Goal: Information Seeking & Learning: Learn about a topic

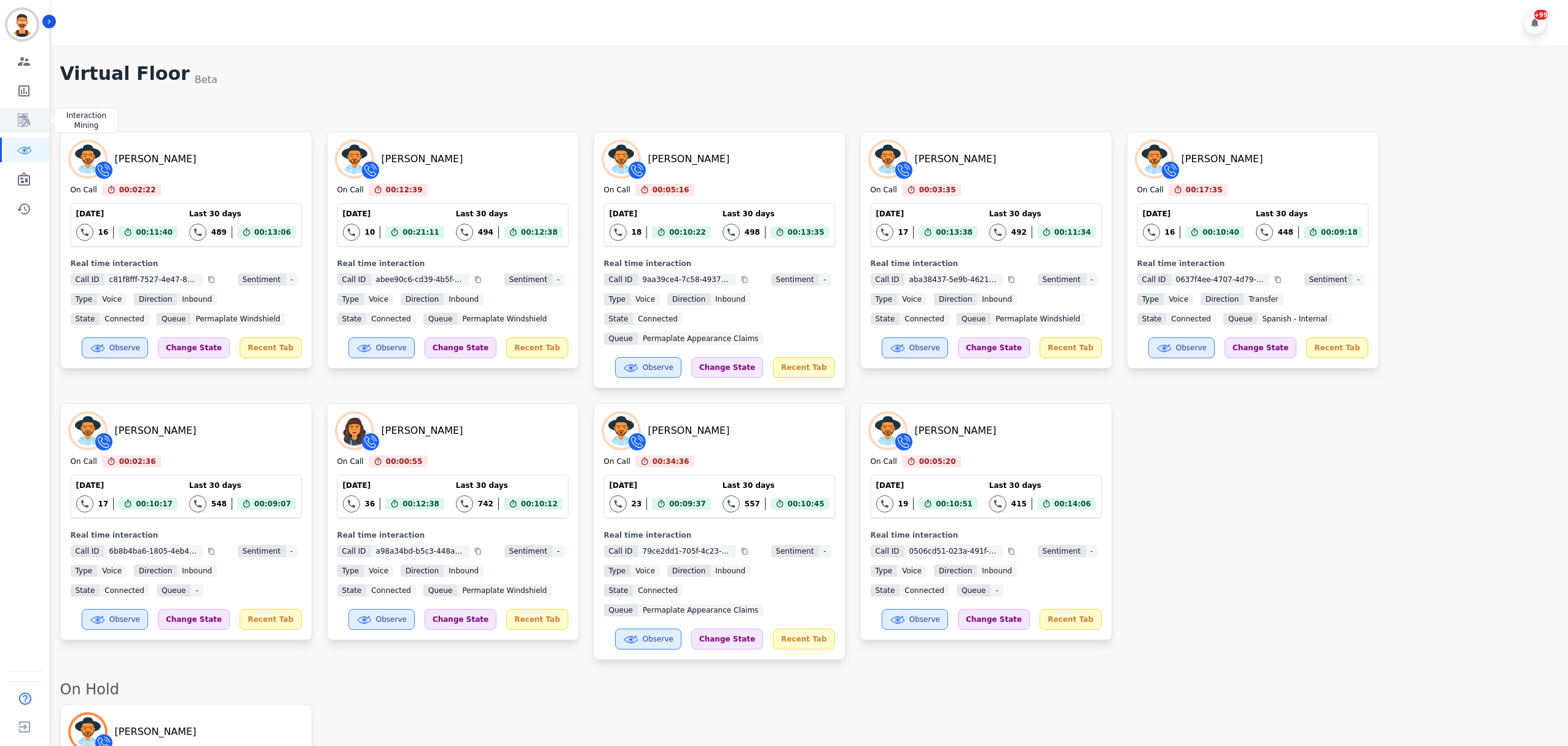
click at [20, 119] on icon "Sidebar" at bounding box center [24, 120] width 12 height 14
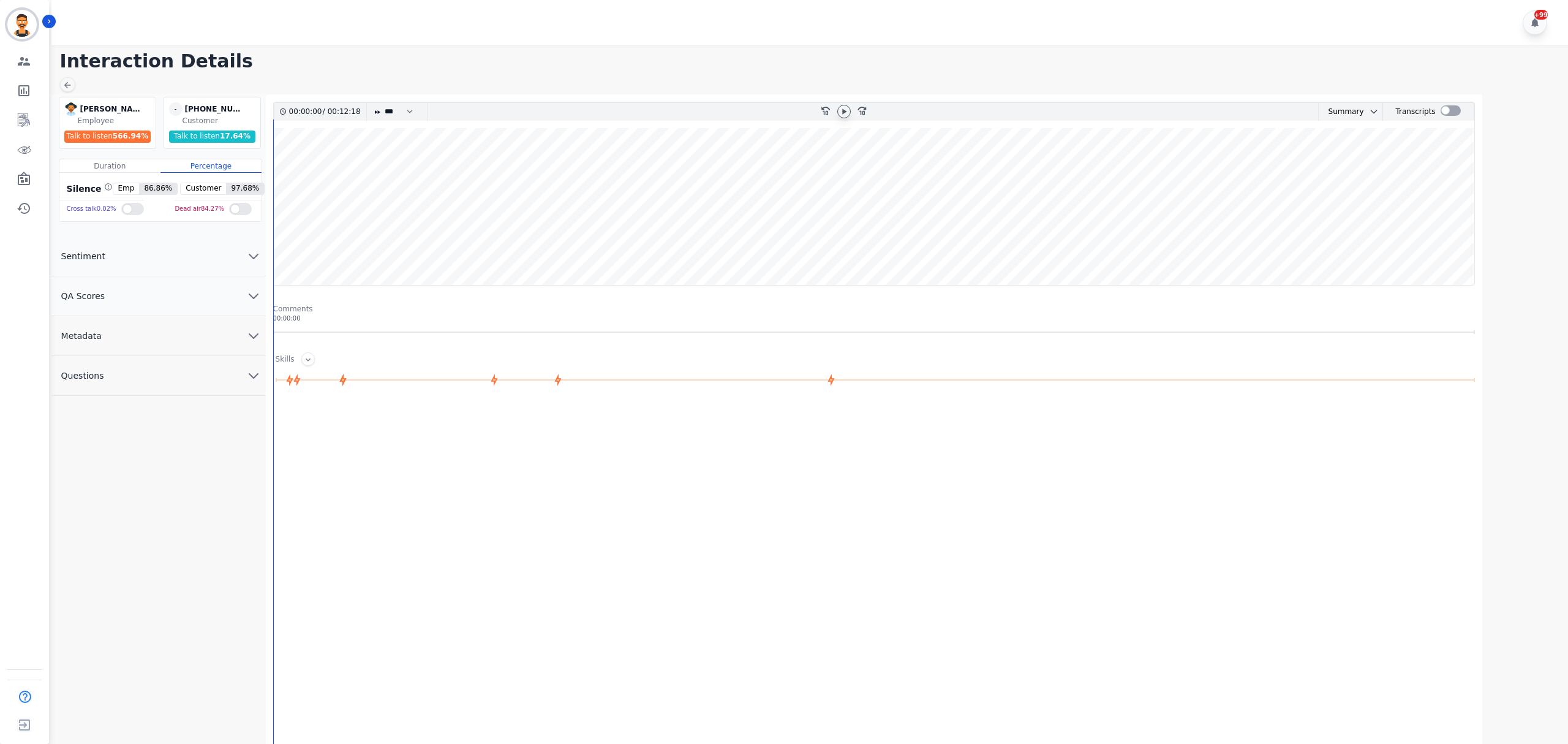
click at [844, 109] on icon at bounding box center [844, 111] width 10 height 10
click at [1442, 111] on div at bounding box center [1451, 110] width 20 height 10
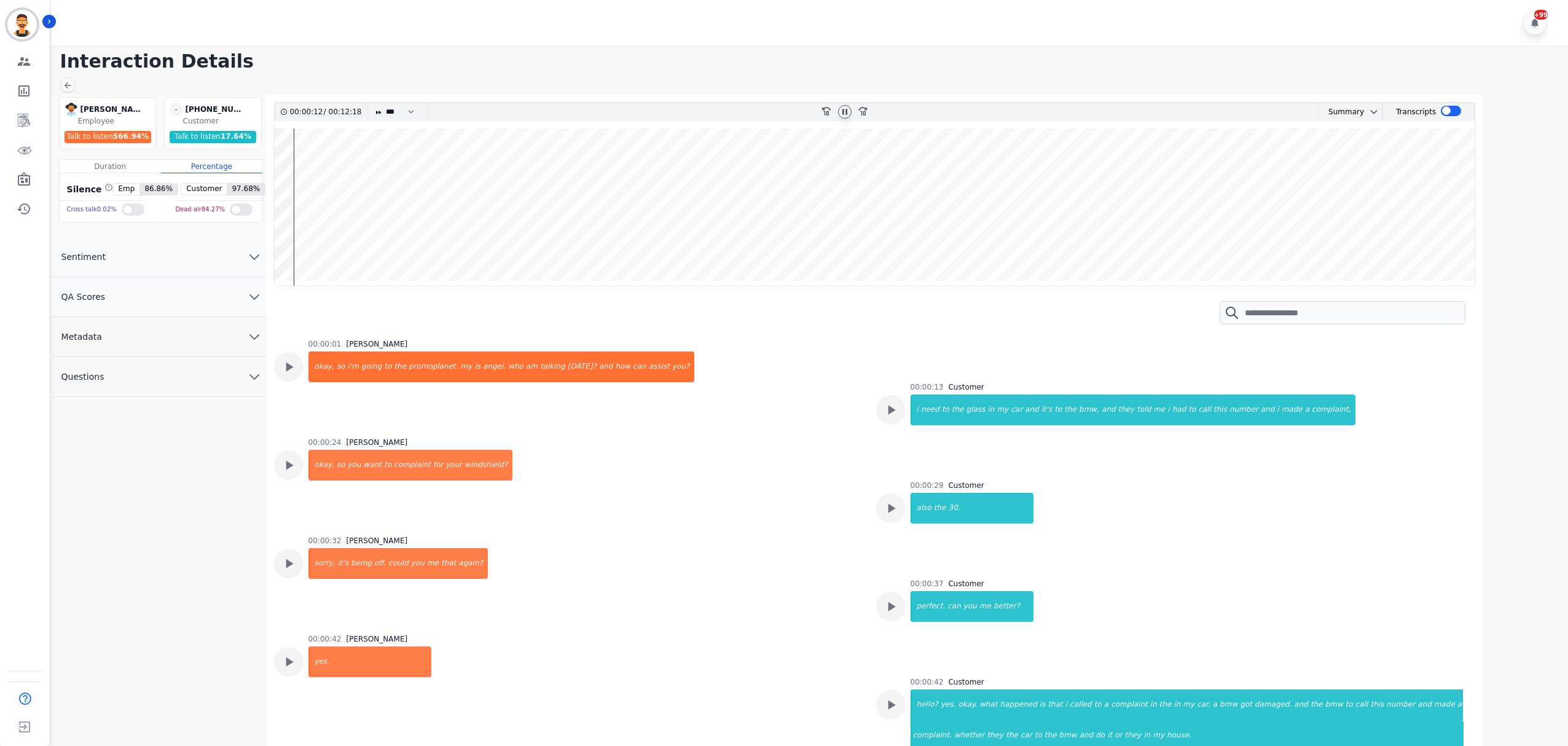
click at [847, 109] on icon at bounding box center [845, 112] width 10 height 10
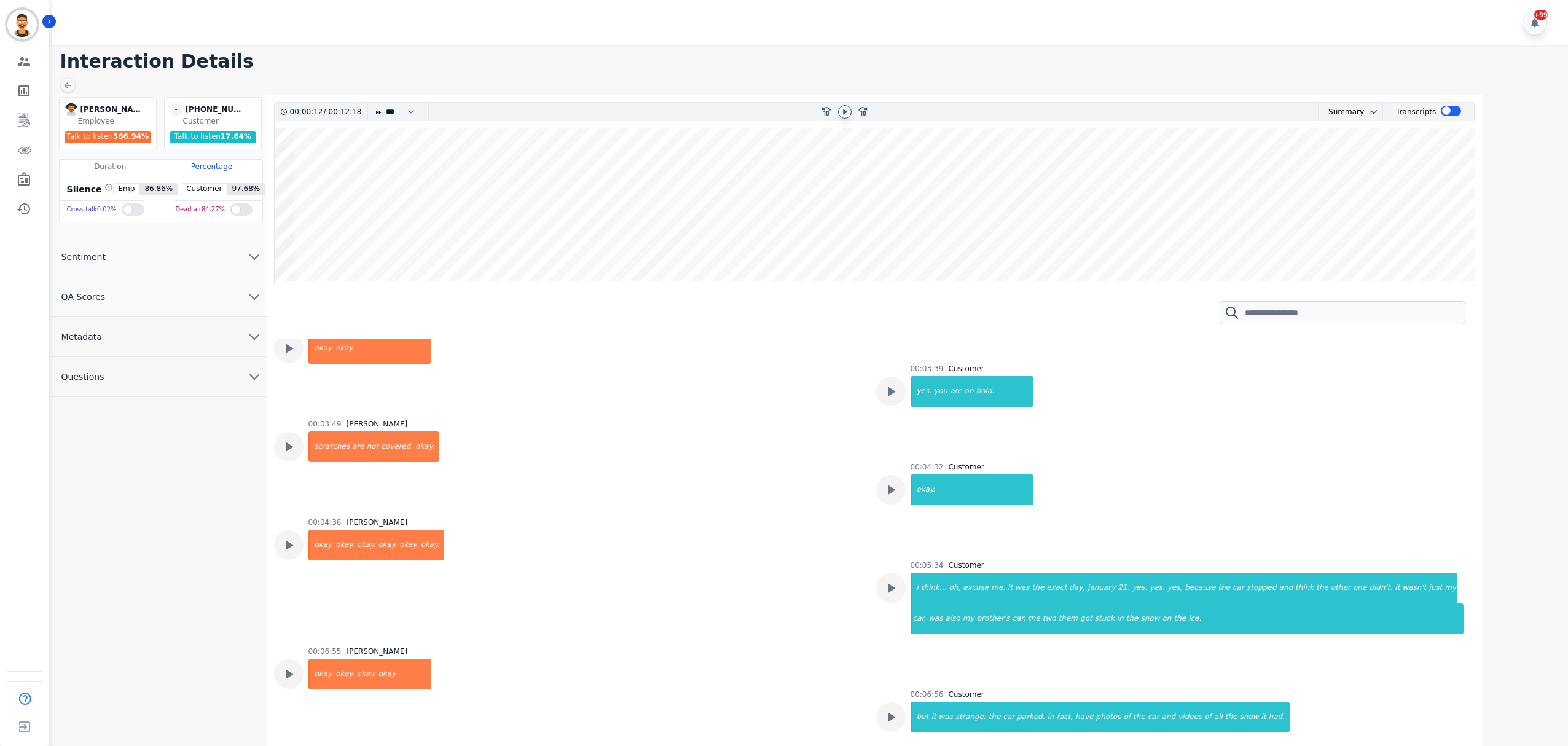
scroll to position [1311, 0]
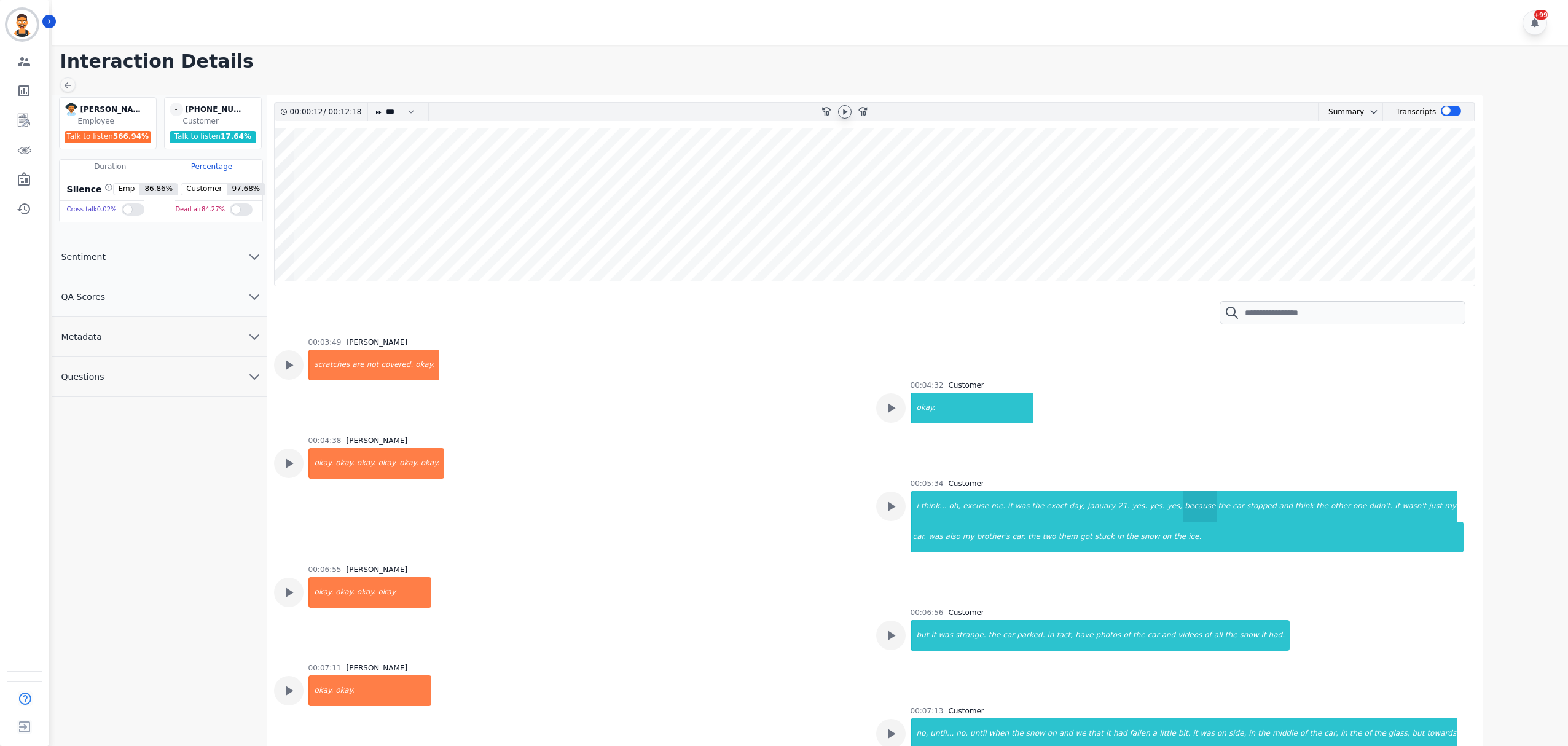
click at [1184, 505] on div "because" at bounding box center [1200, 507] width 33 height 31
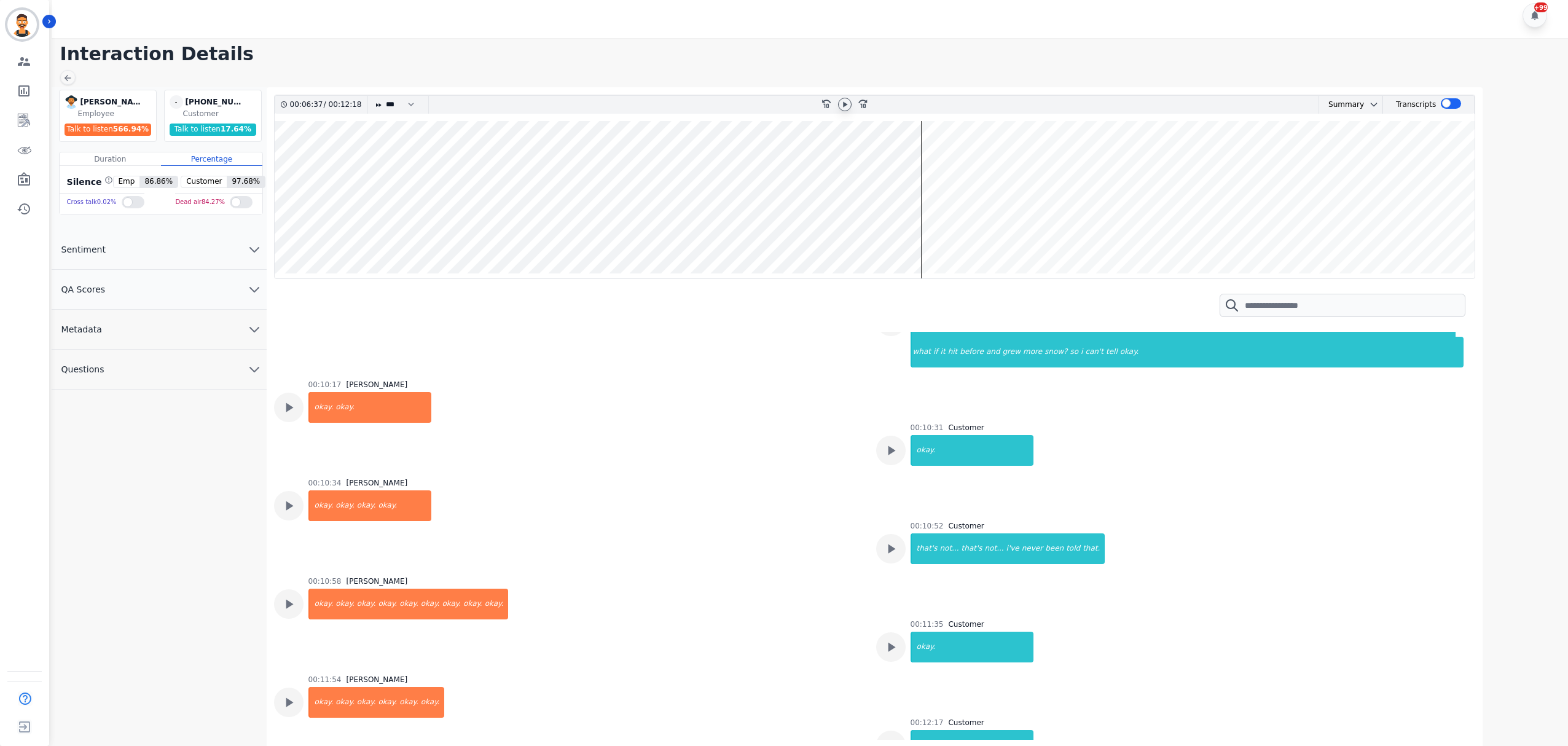
scroll to position [9, 0]
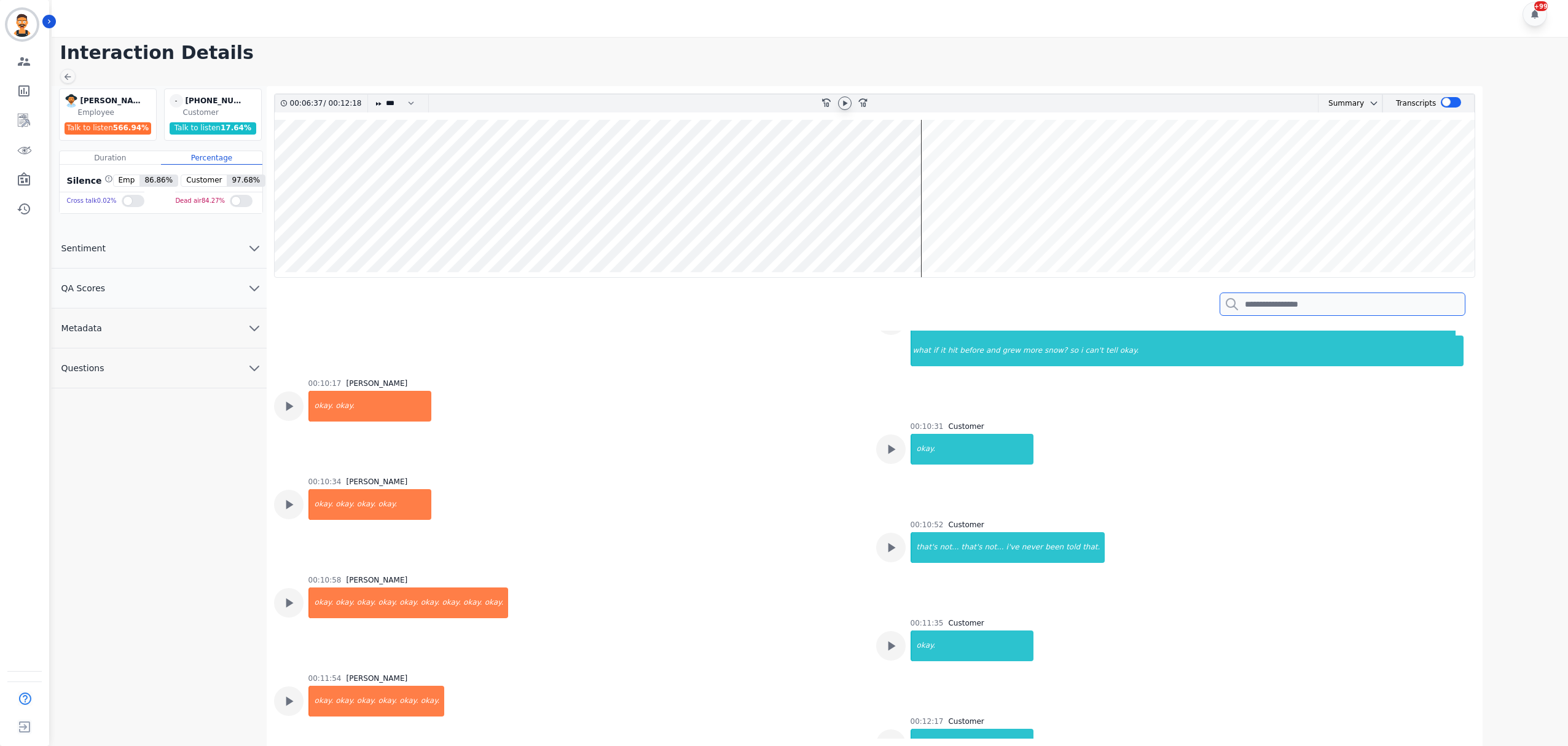
click at [1288, 303] on input "search" at bounding box center [1343, 304] width 246 height 23
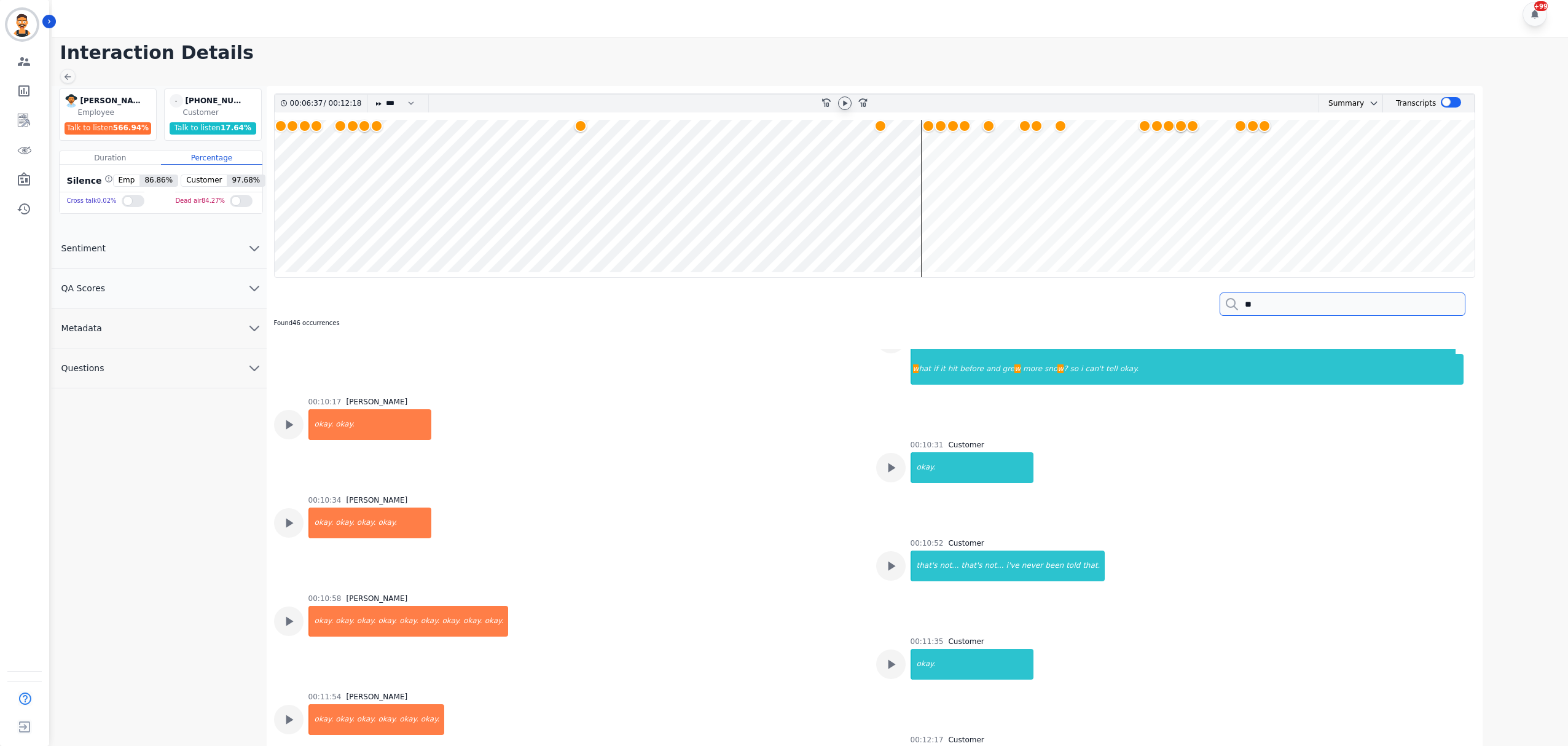
type input "*"
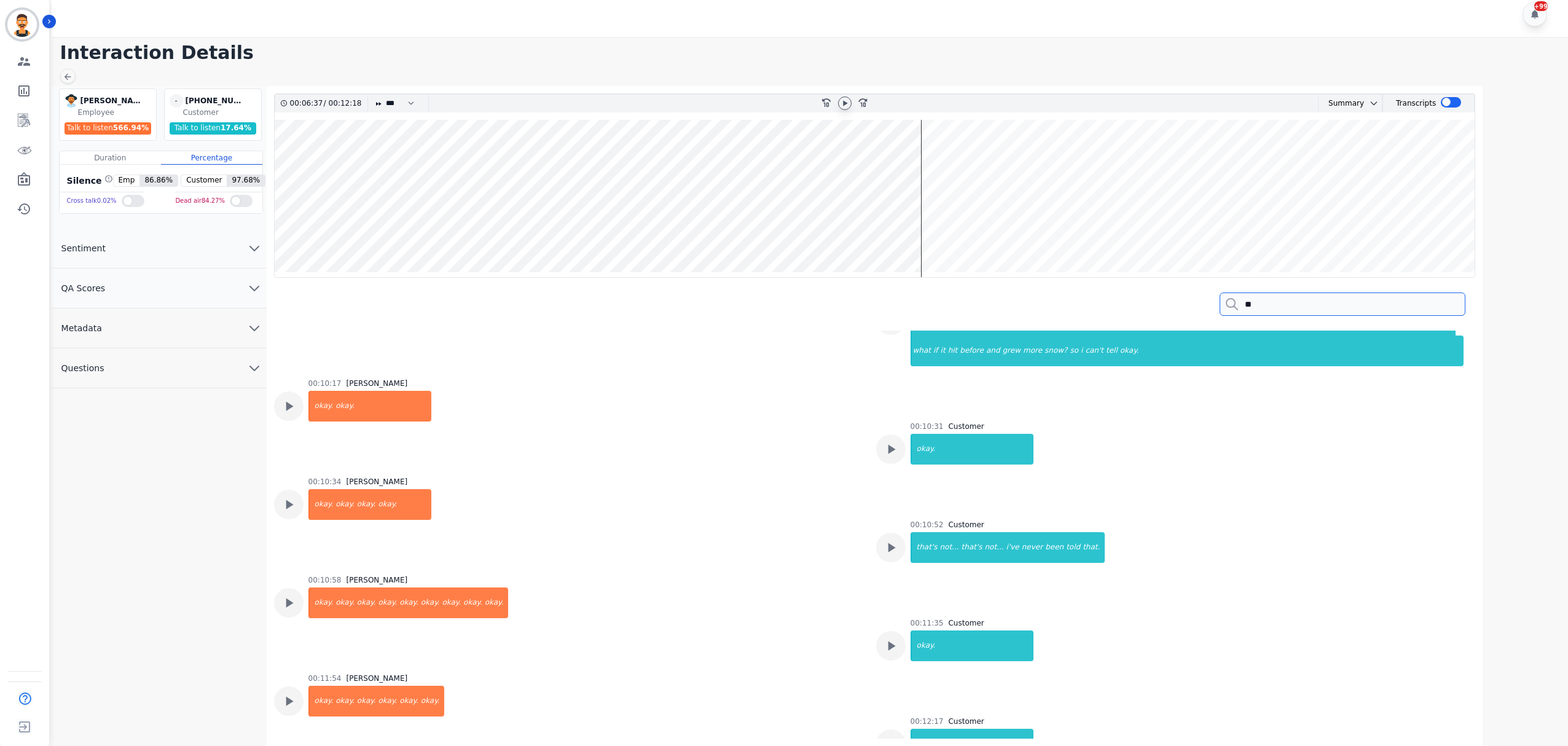
type input "*"
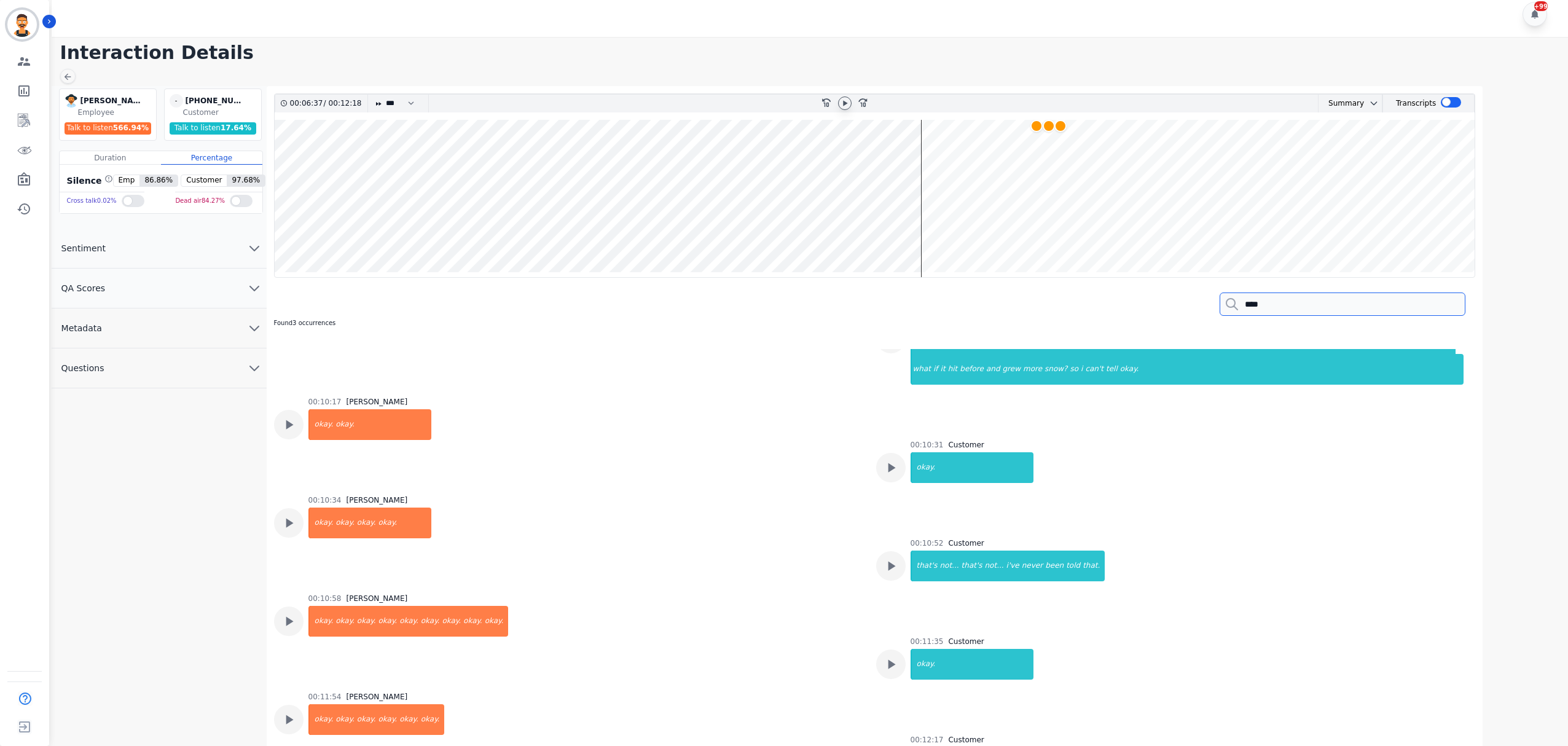
type input "****"
click at [1037, 170] on wave at bounding box center [875, 198] width 1201 height 157
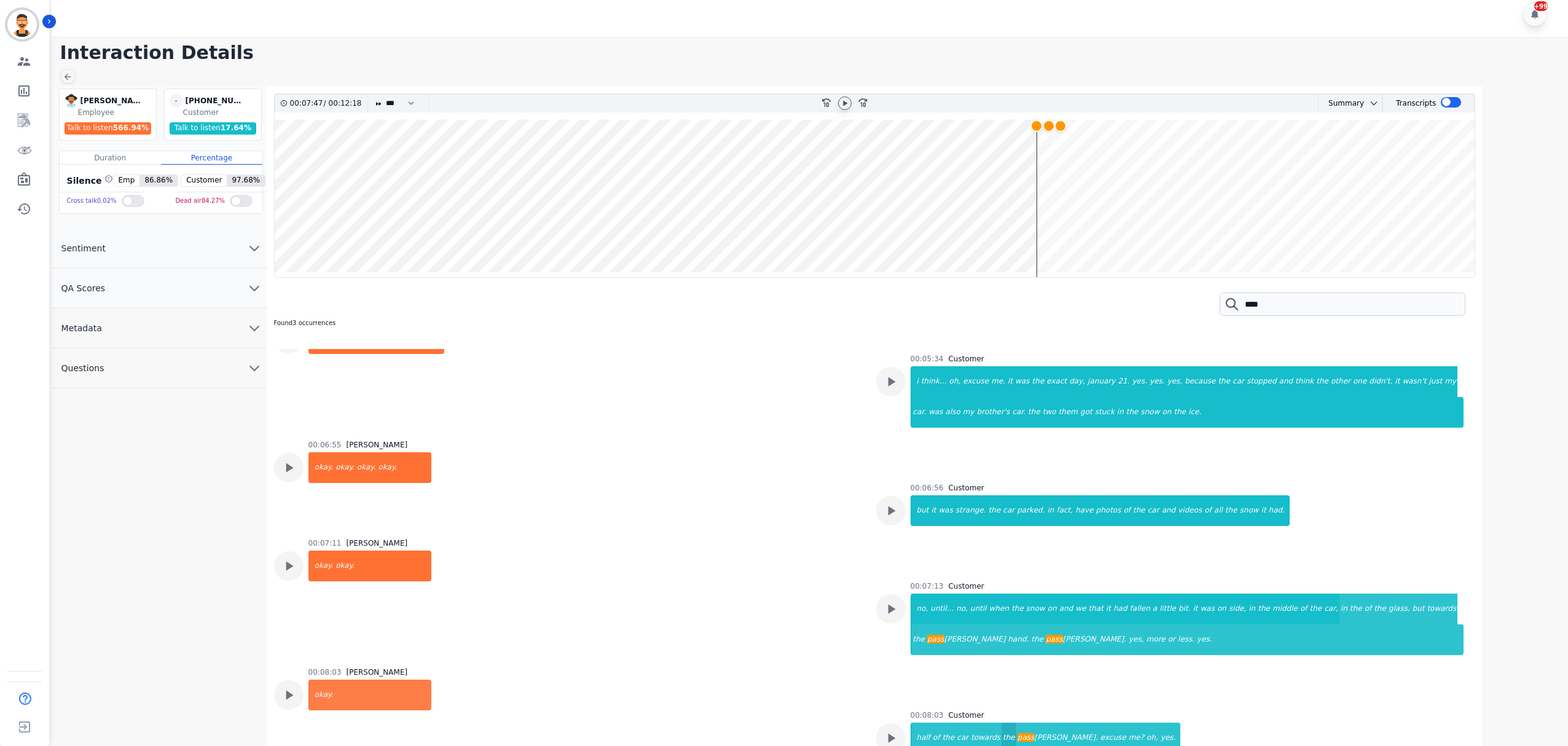
scroll to position [1475, 0]
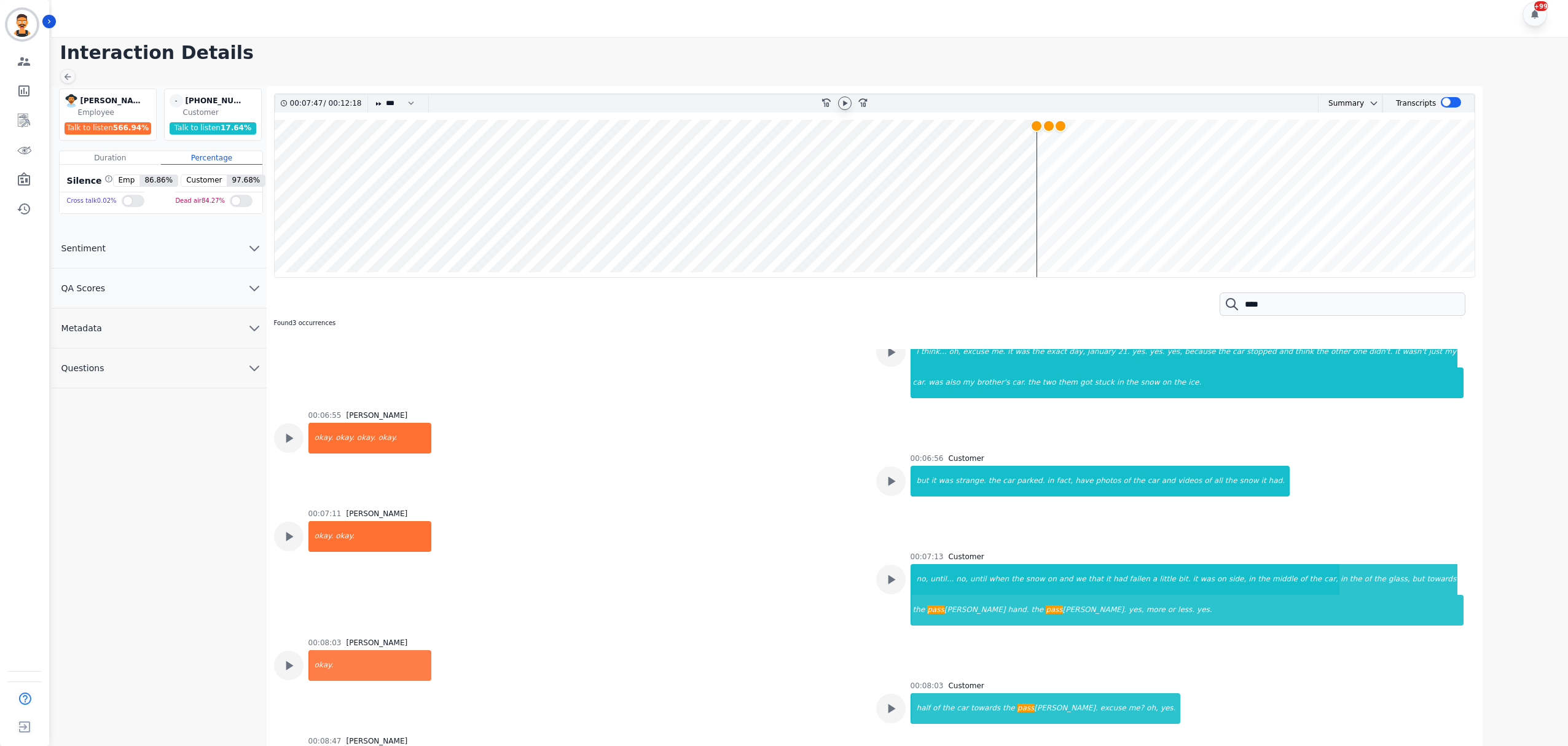
click at [845, 101] on icon at bounding box center [845, 103] width 10 height 10
click at [843, 99] on icon at bounding box center [845, 103] width 10 height 10
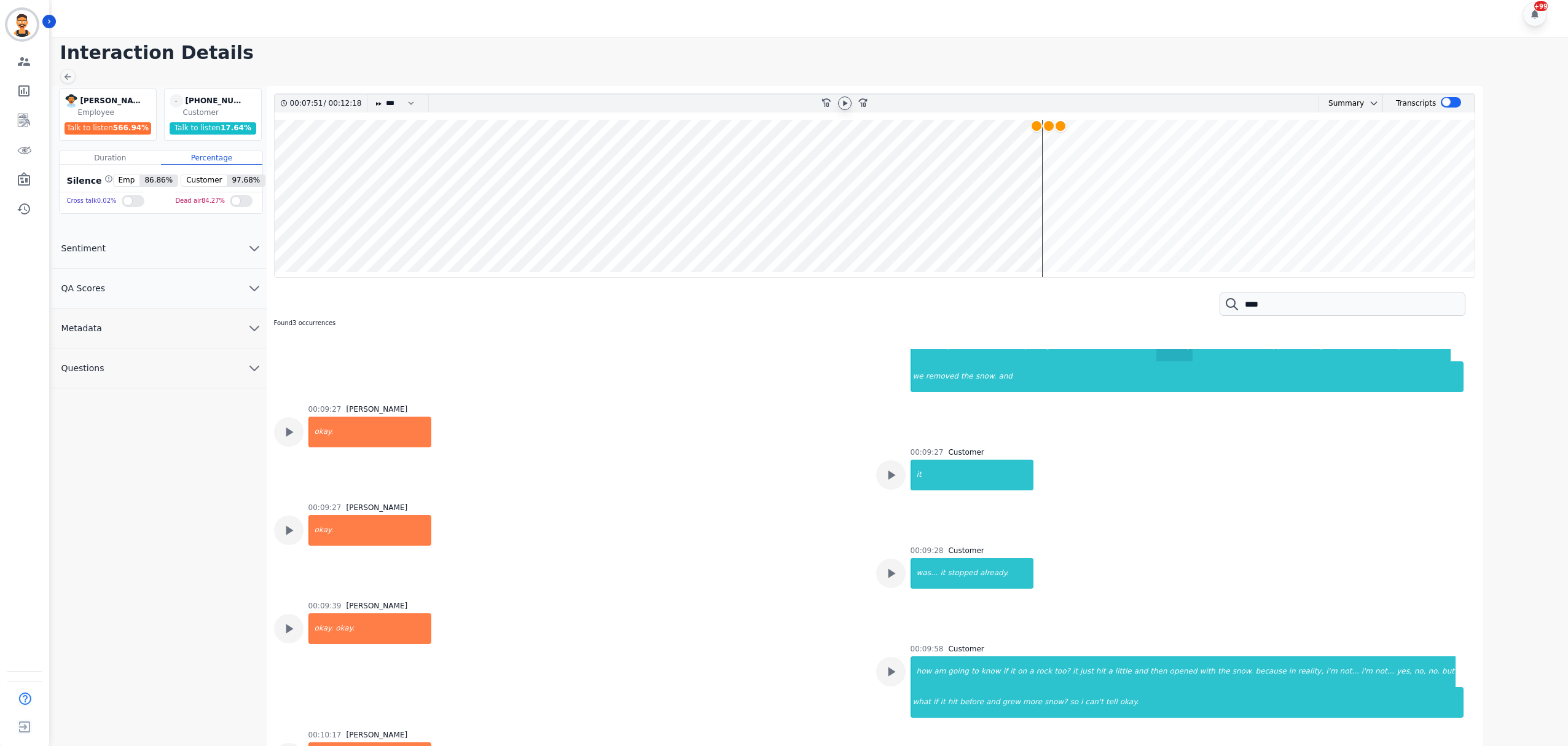
scroll to position [1884, 0]
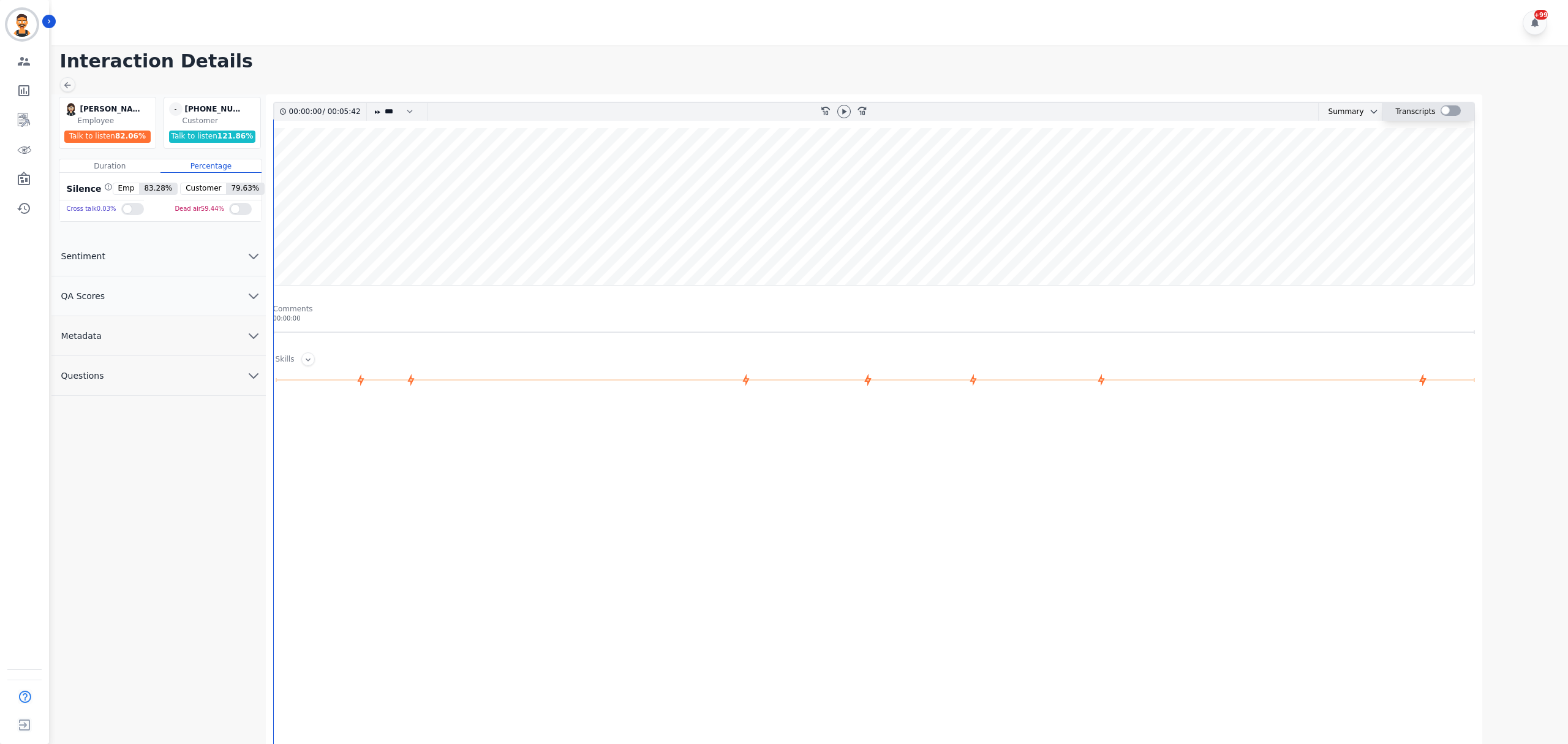
click at [1451, 113] on div at bounding box center [1451, 110] width 20 height 10
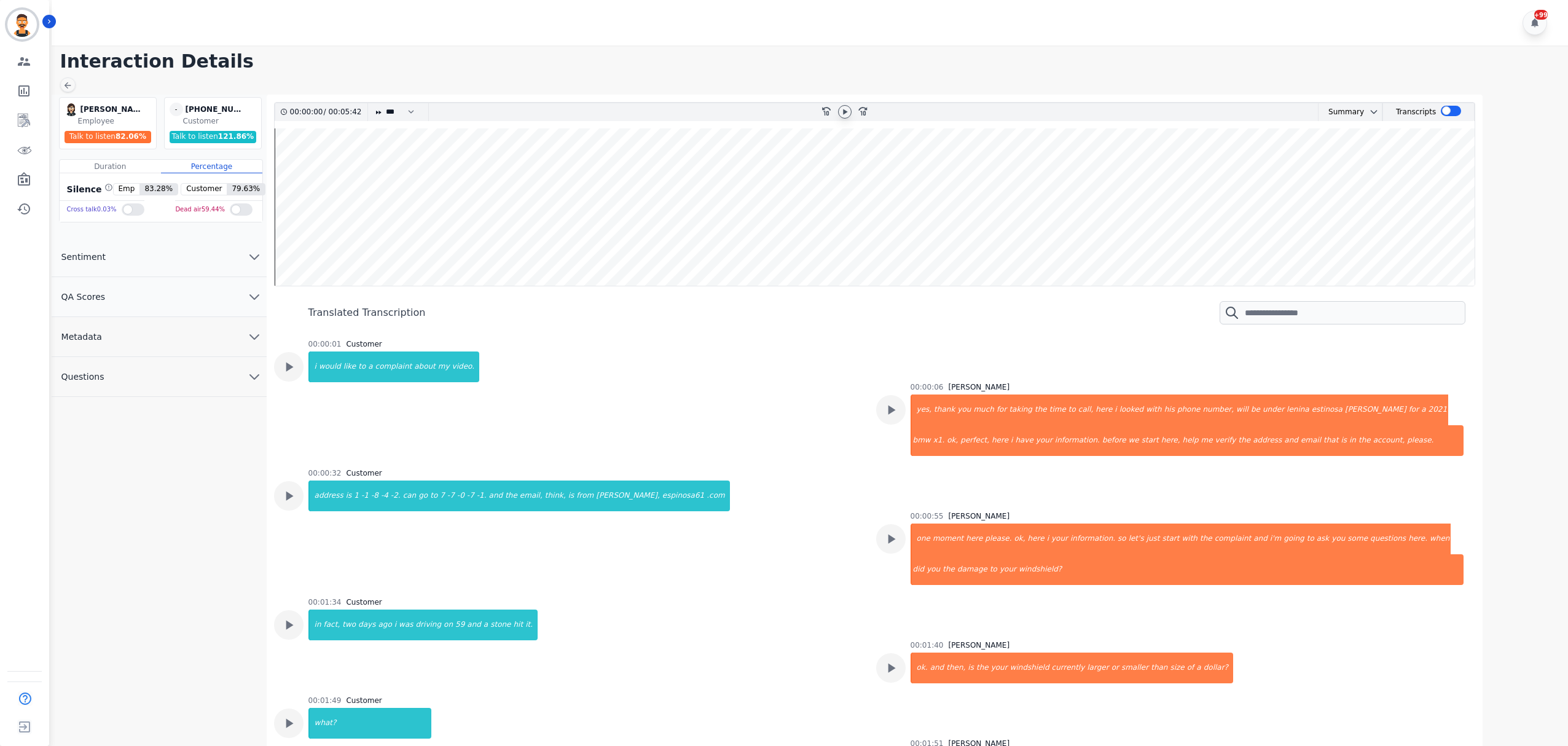
click at [840, 109] on icon at bounding box center [845, 112] width 10 height 10
click at [327, 218] on wave at bounding box center [875, 207] width 1201 height 157
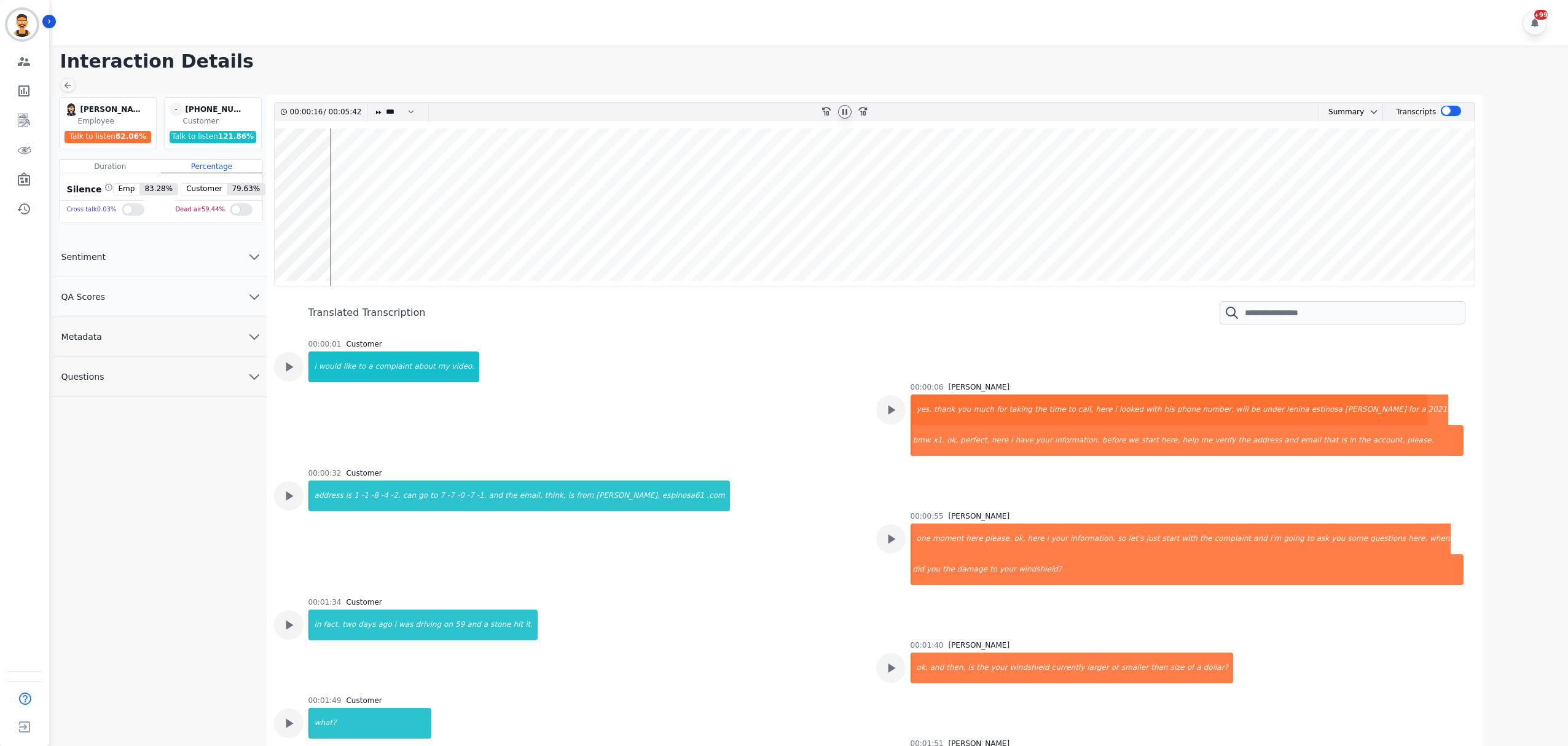
click at [387, 238] on wave at bounding box center [875, 207] width 1201 height 157
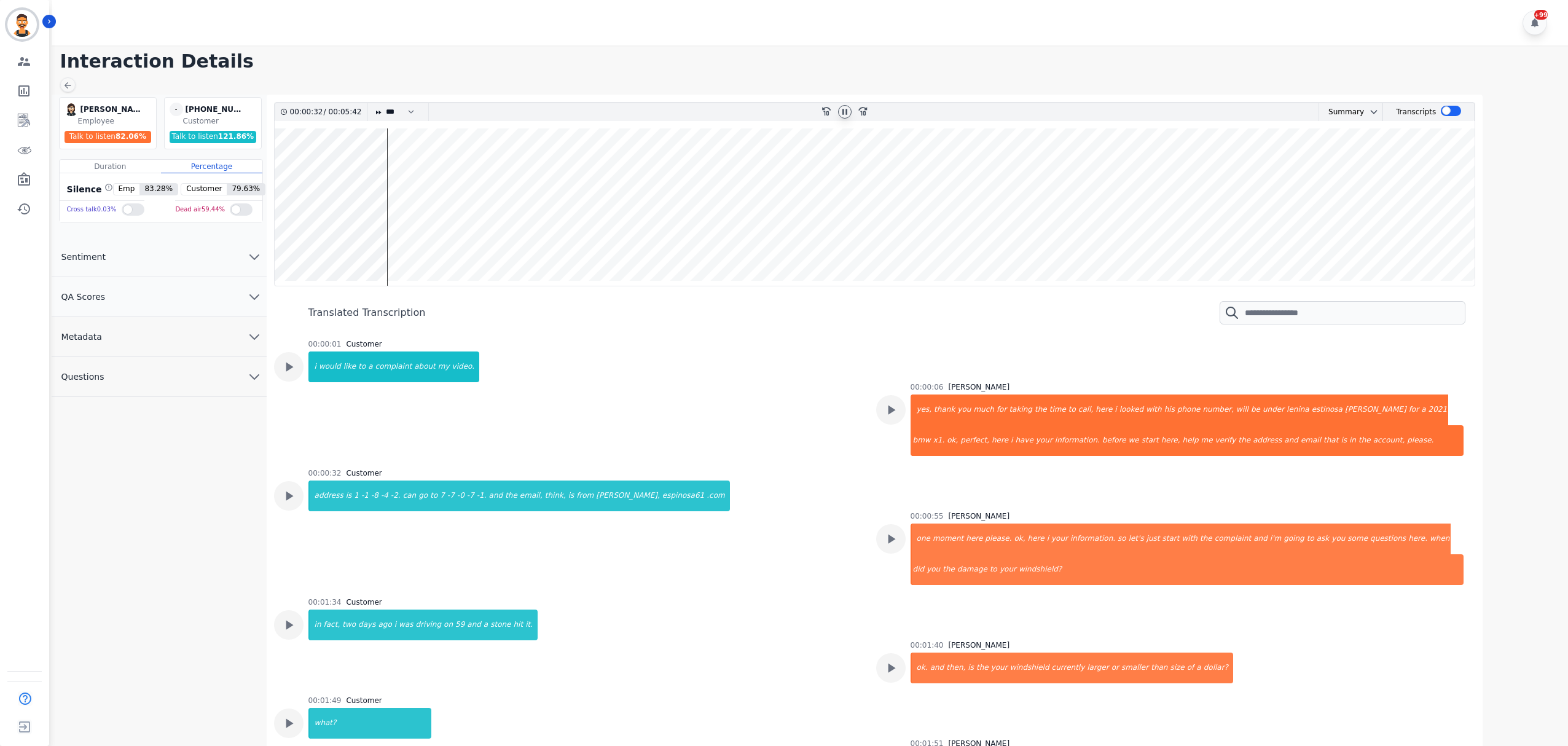
click at [407, 236] on wave at bounding box center [875, 207] width 1201 height 157
click at [840, 104] on div at bounding box center [845, 112] width 19 height 18
click at [844, 110] on icon at bounding box center [845, 111] width 5 height 6
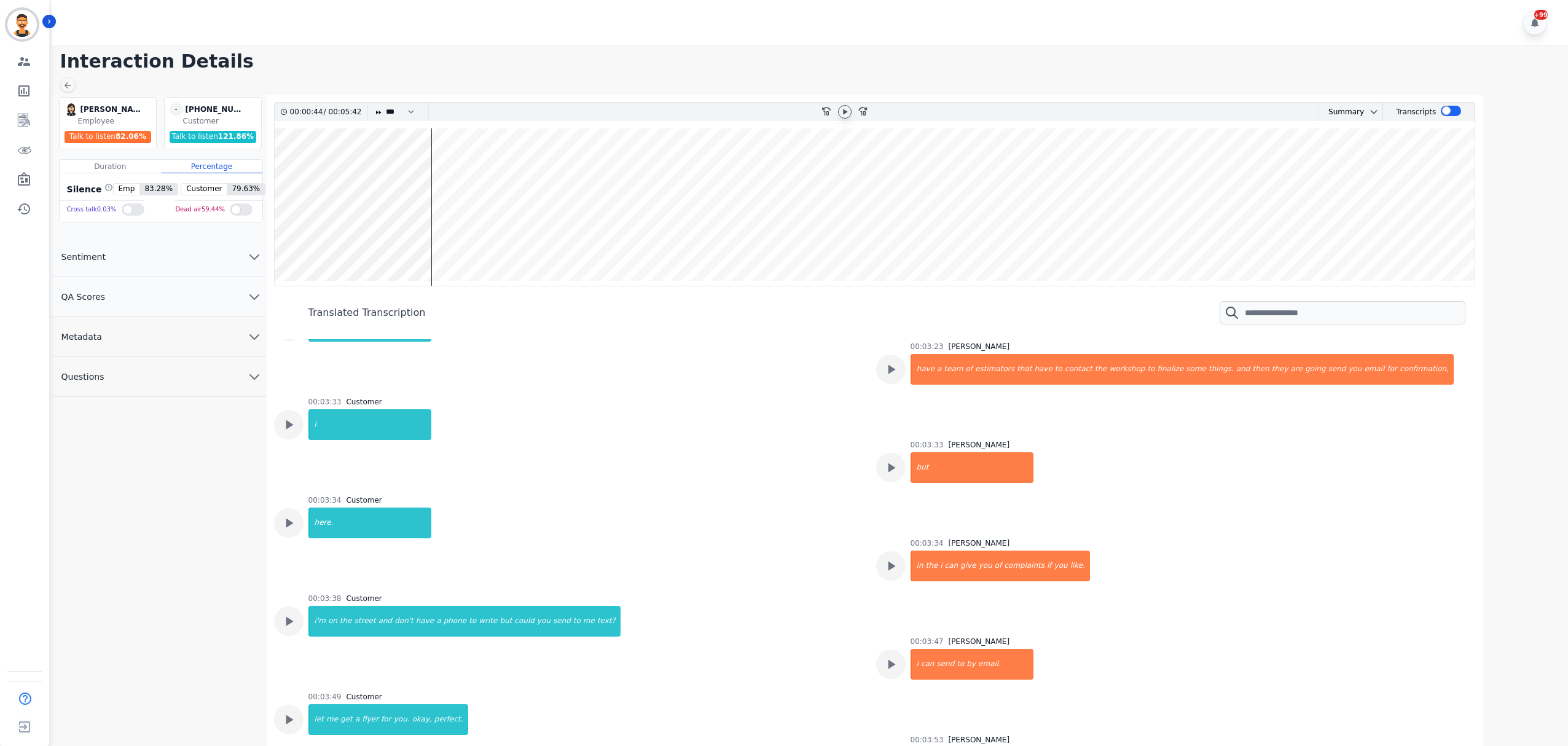
scroll to position [1802, 0]
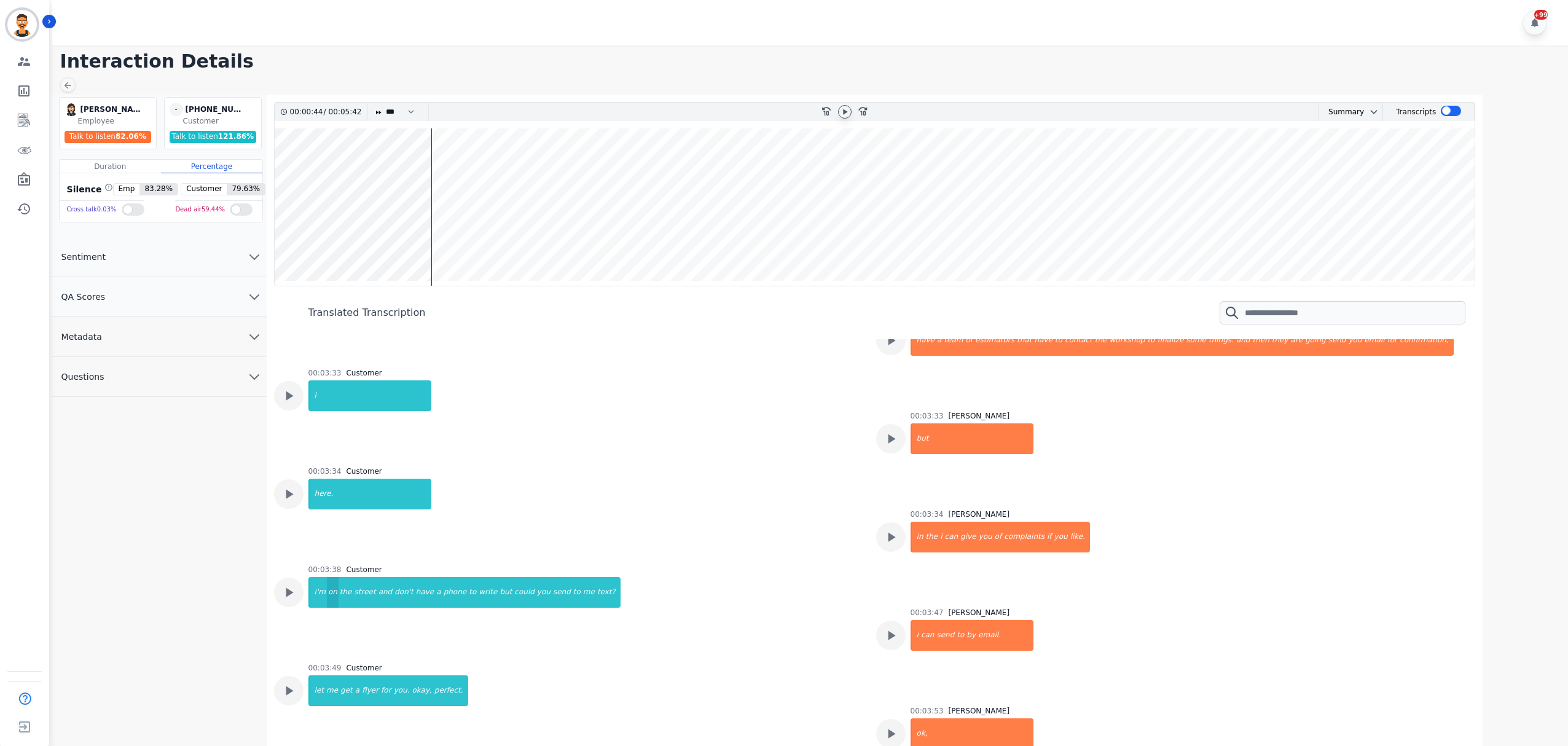
click at [333, 591] on div "on" at bounding box center [333, 592] width 12 height 31
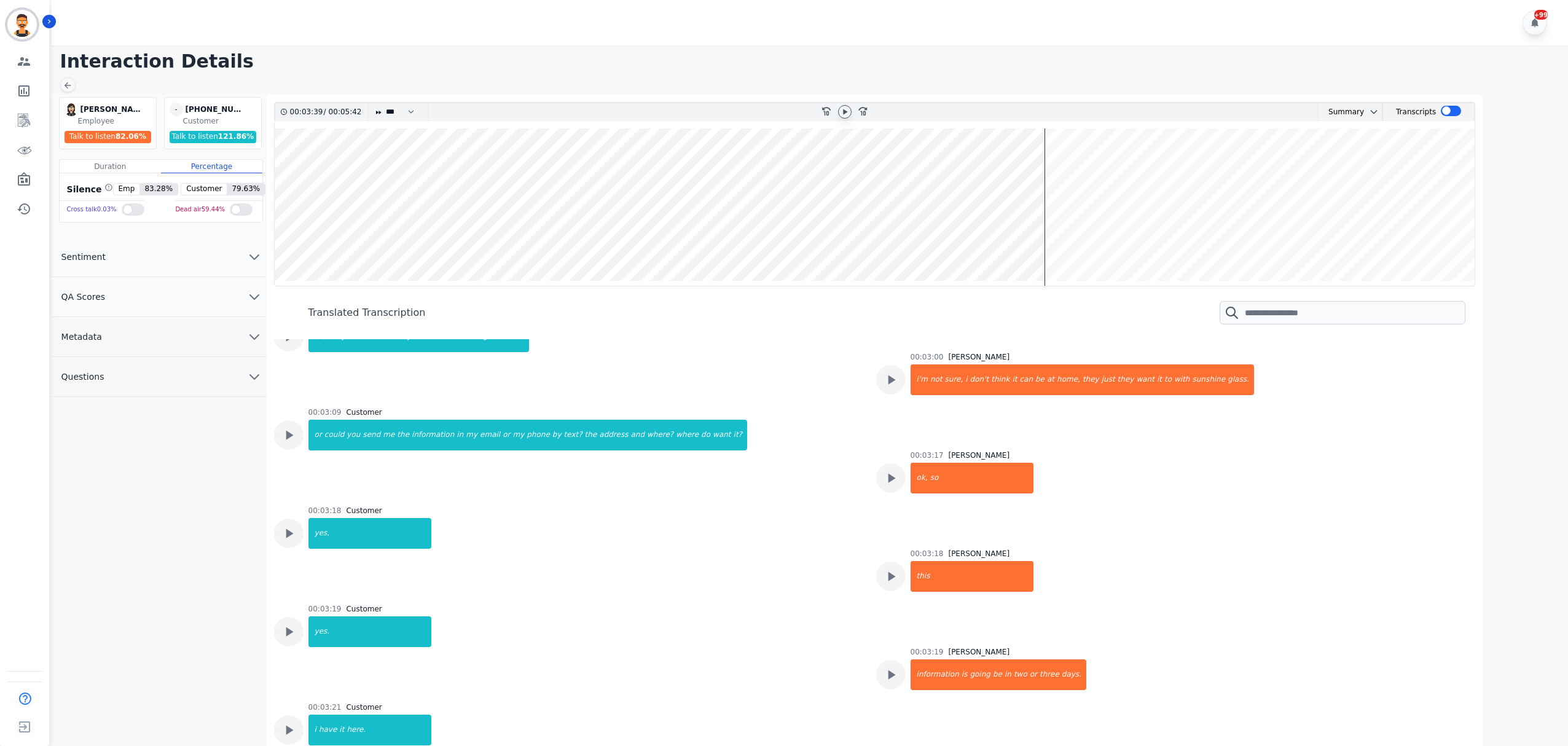
scroll to position [0, 0]
